Goal: Task Accomplishment & Management: Use online tool/utility

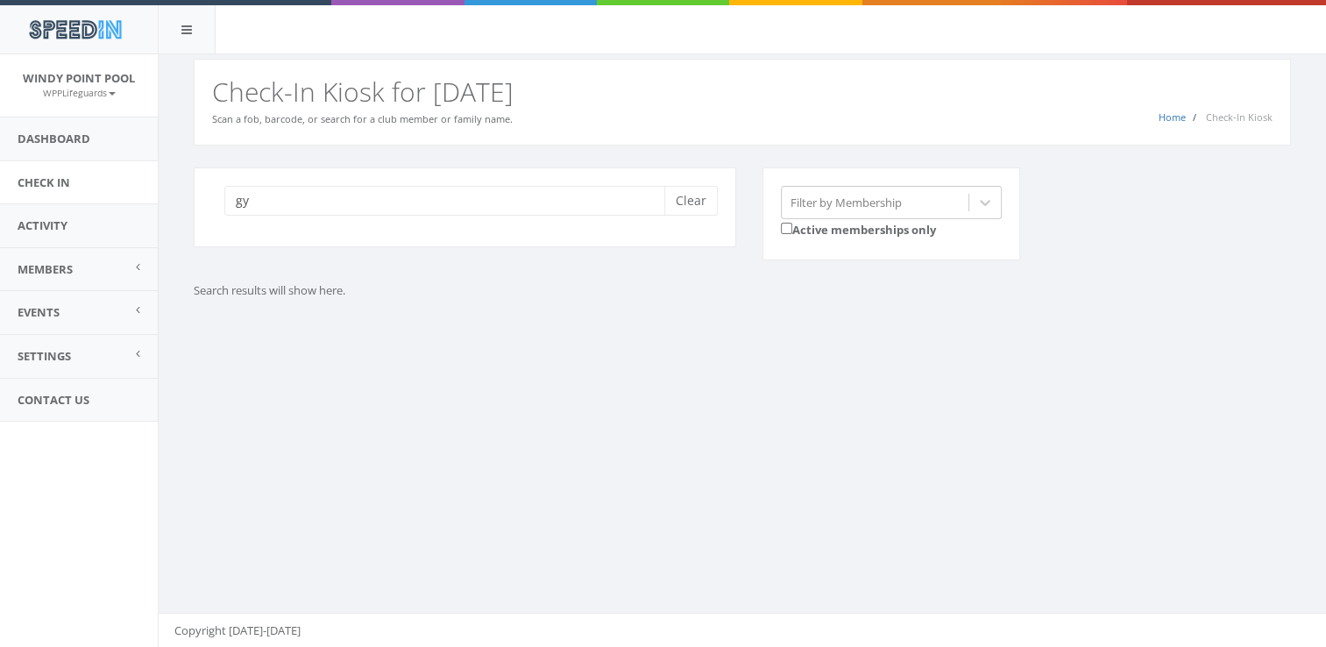
type input "g"
click at [398, 247] on div "Clear" at bounding box center [465, 218] width 569 height 102
type input "gyuk"
click at [703, 210] on button "Clear" at bounding box center [690, 201] width 53 height 30
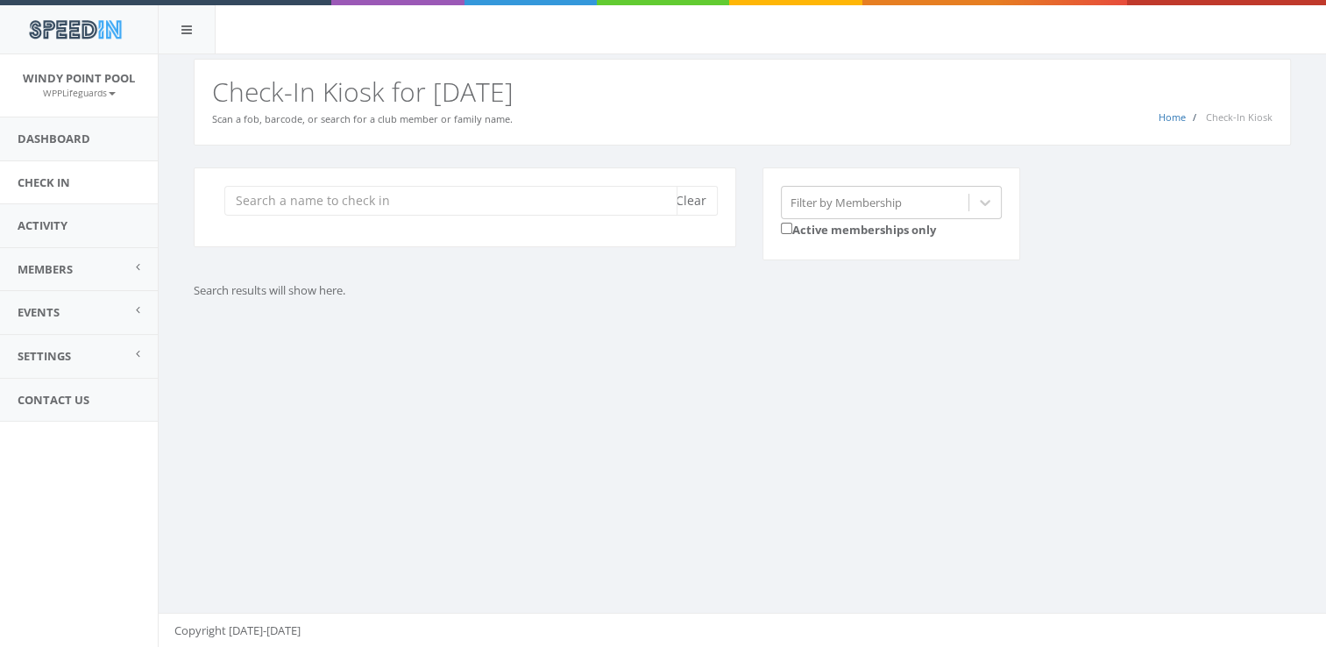
click at [535, 200] on input "search" at bounding box center [450, 201] width 453 height 30
type input "gyuk"
click at [366, 282] on p "Search results will show here." at bounding box center [601, 290] width 815 height 17
click at [18, 179] on link "Check In" at bounding box center [79, 182] width 158 height 43
type input "g"
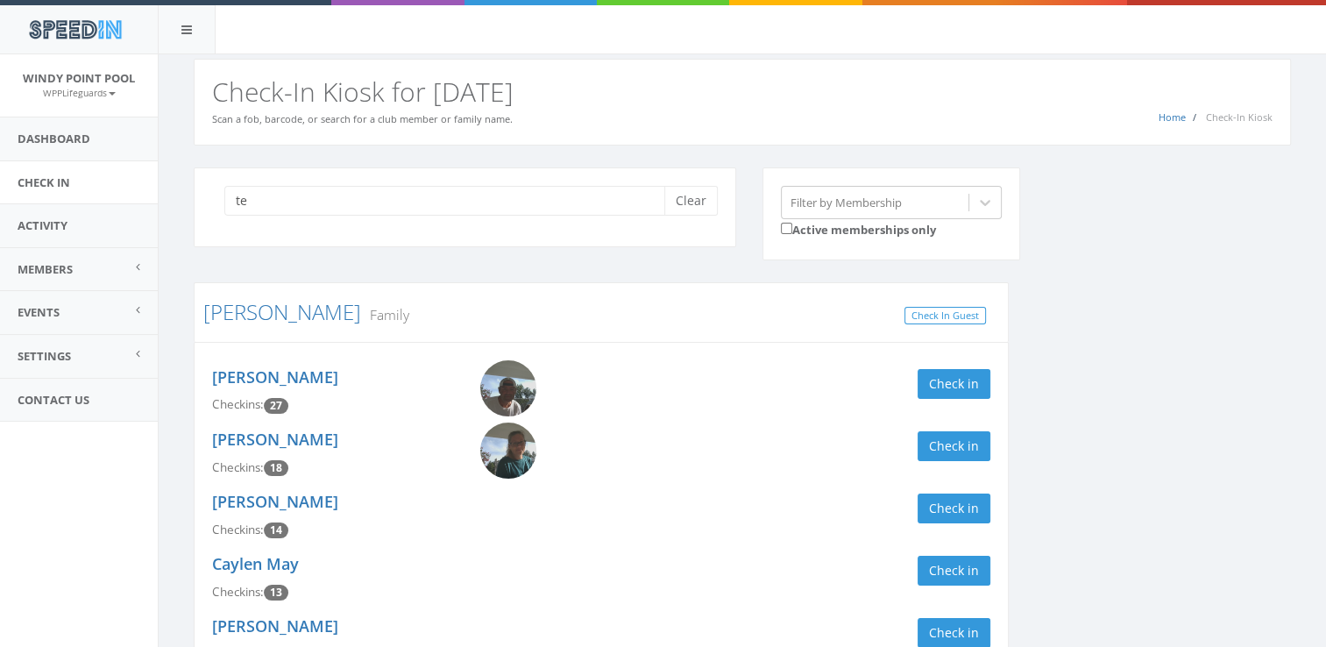
type input "t"
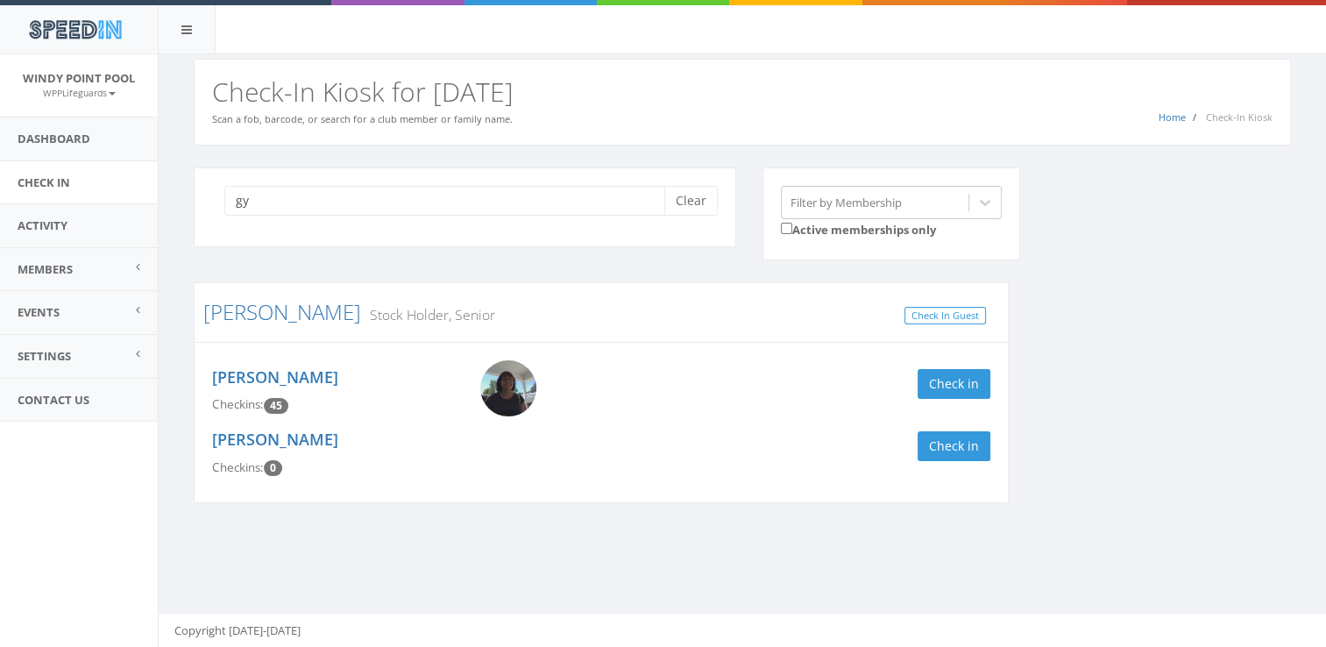
type input "g"
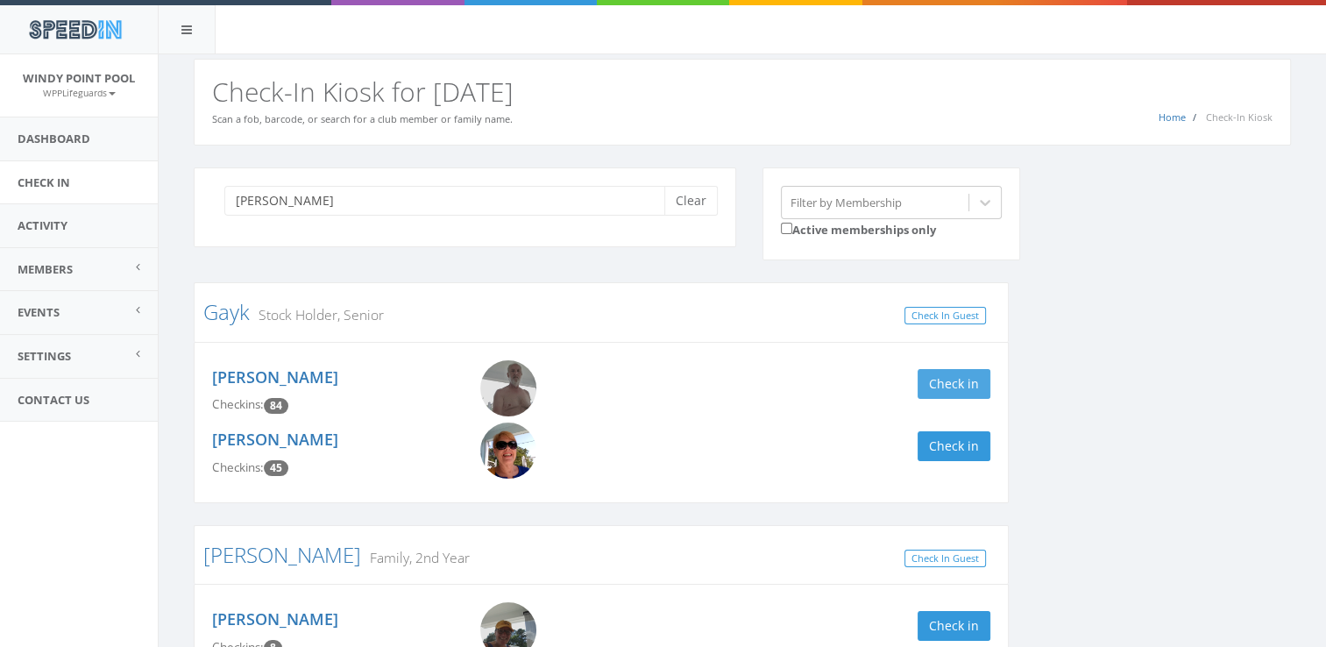
type input "[PERSON_NAME]"
click at [964, 377] on button "Check in" at bounding box center [953, 384] width 73 height 30
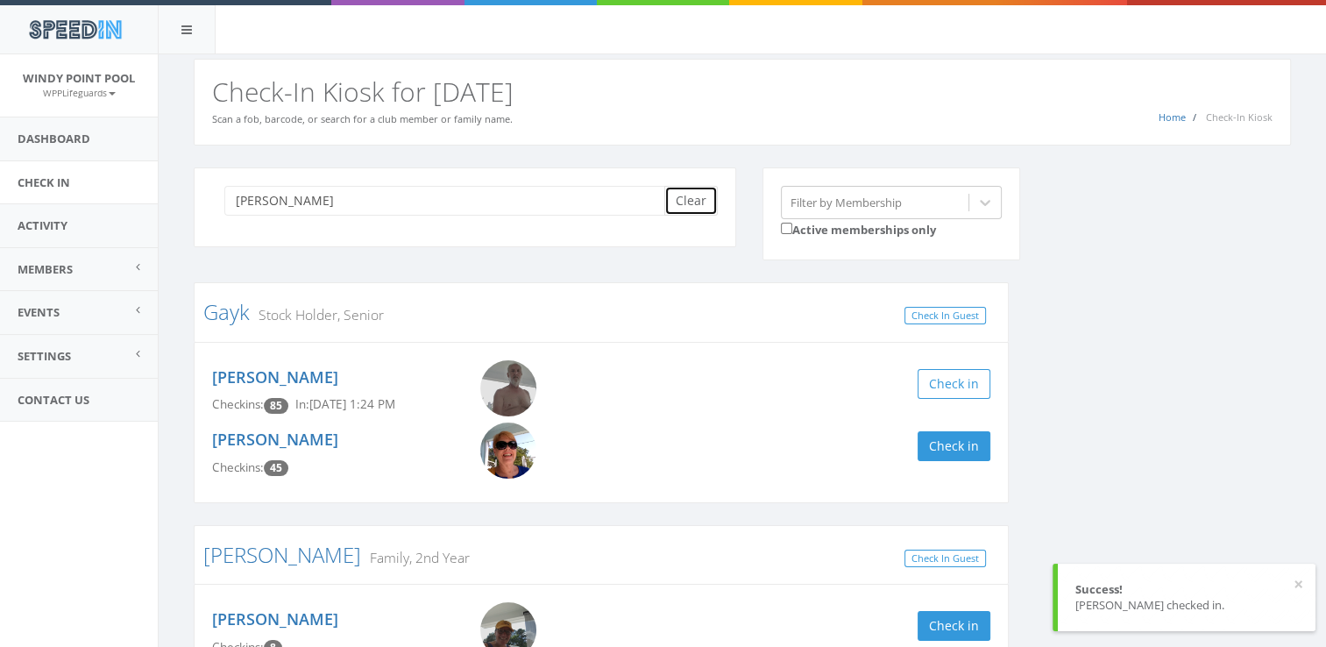
click at [685, 204] on button "Clear" at bounding box center [690, 201] width 53 height 30
